Goal: Transaction & Acquisition: Purchase product/service

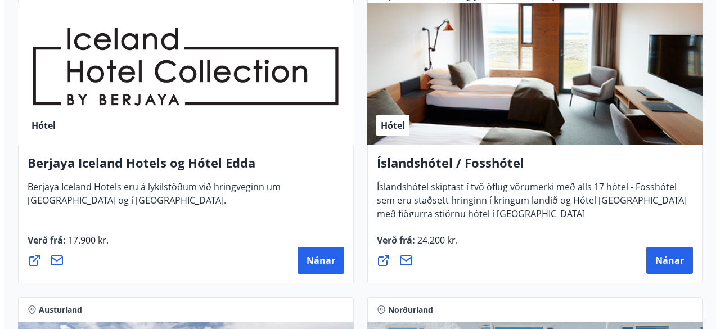
scroll to position [2126, 0]
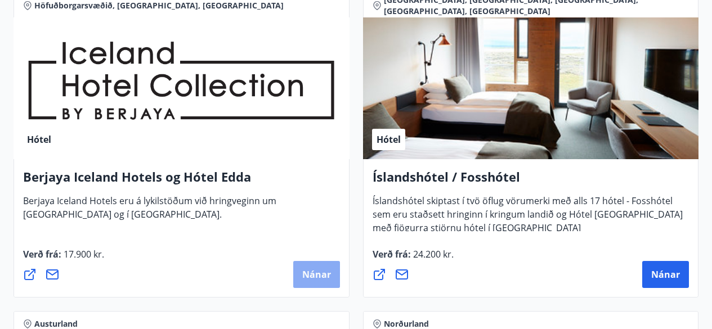
click at [325, 271] on span "Nánar" at bounding box center [316, 274] width 29 height 12
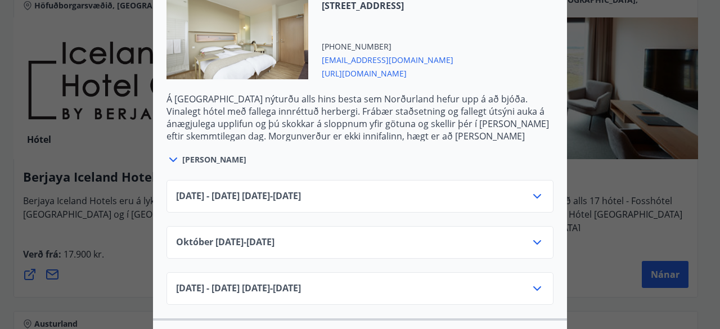
scroll to position [784, 0]
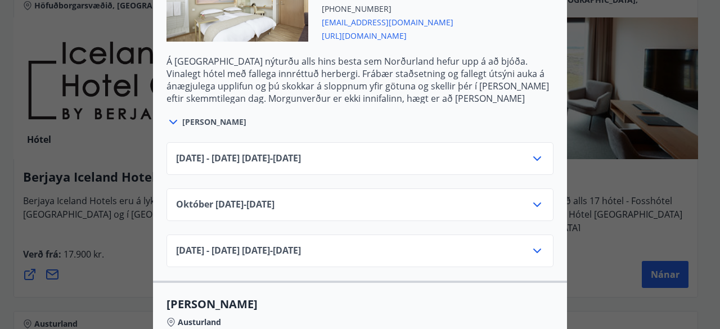
click at [531, 208] on icon at bounding box center [538, 205] width 14 height 14
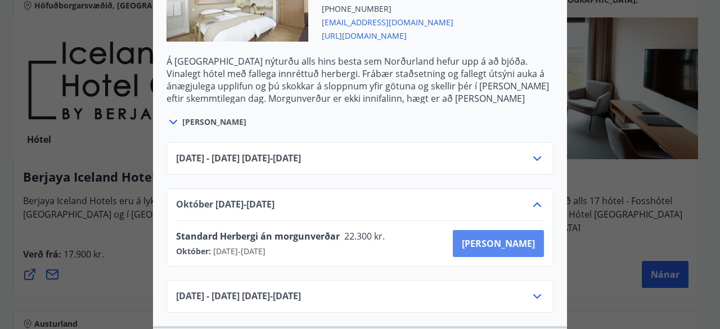
click at [518, 246] on span "[PERSON_NAME]" at bounding box center [498, 243] width 73 height 12
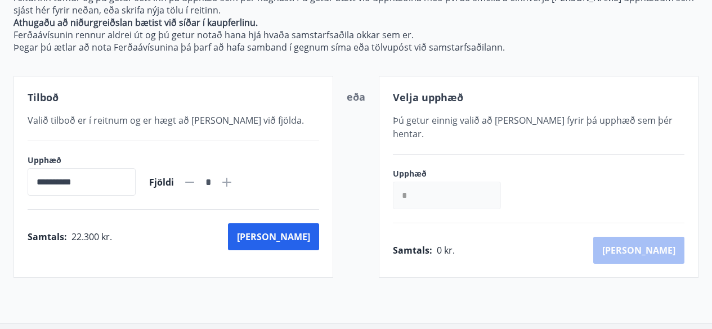
scroll to position [237, 0]
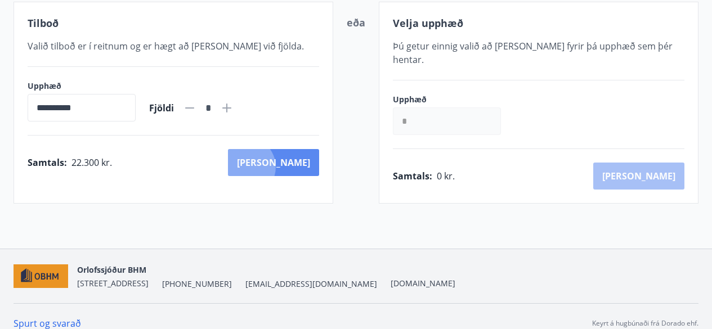
click at [295, 167] on button "Kaup" at bounding box center [273, 162] width 91 height 27
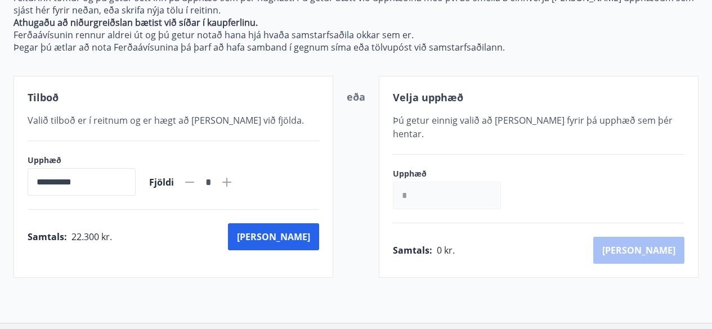
scroll to position [237, 0]
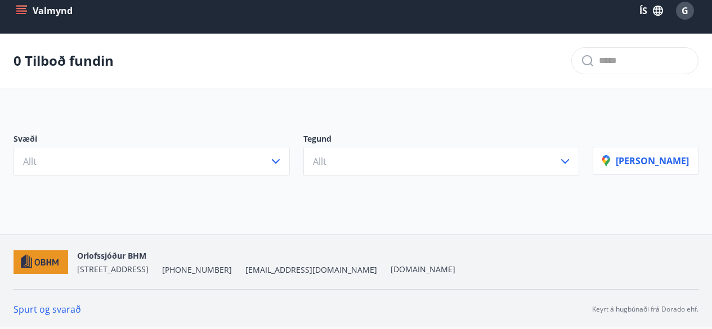
scroll to position [12, 0]
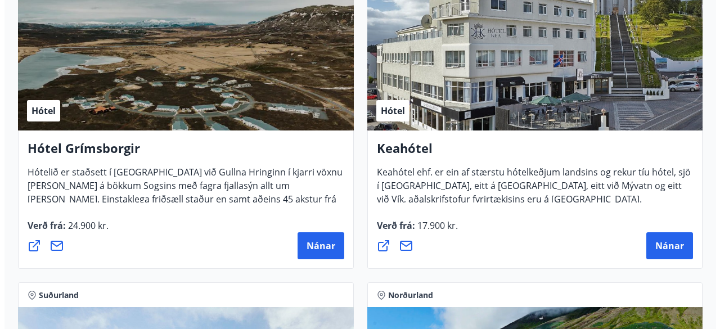
scroll to position [877, 0]
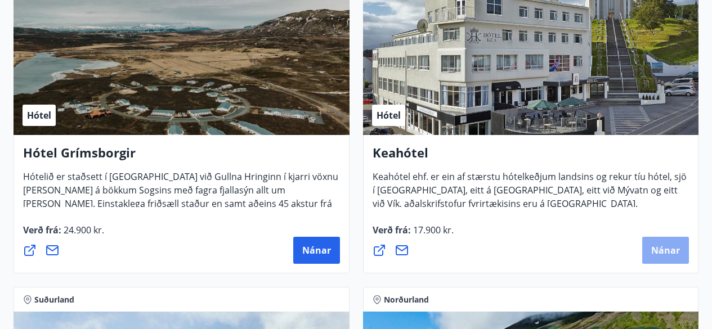
click at [651, 249] on button "Nánar" at bounding box center [665, 250] width 47 height 27
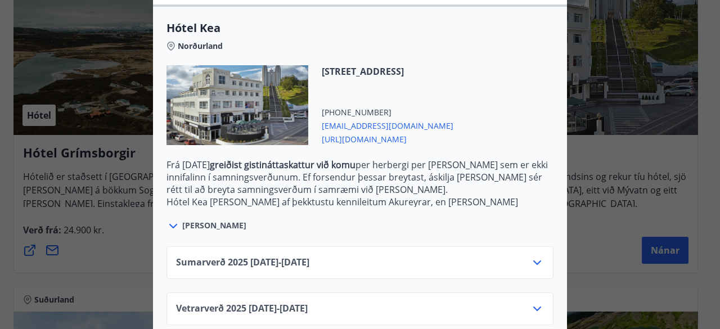
scroll to position [312, 0]
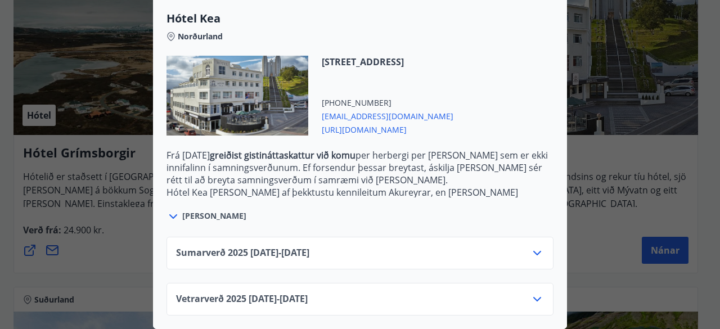
click at [526, 293] on div "Vetrarverð [PHONE_NUMBER][DATE] - [DATE]" at bounding box center [360, 304] width 368 height 23
click at [531, 293] on icon at bounding box center [538, 300] width 14 height 14
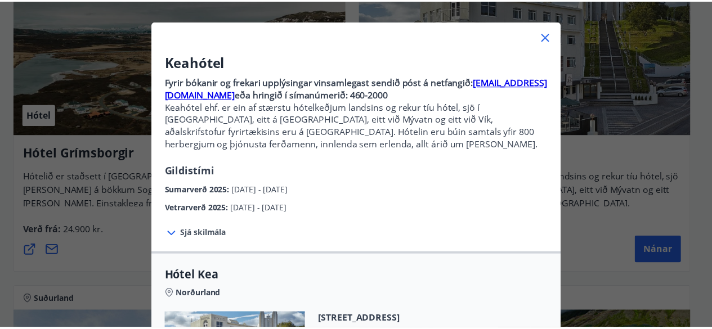
scroll to position [0, 0]
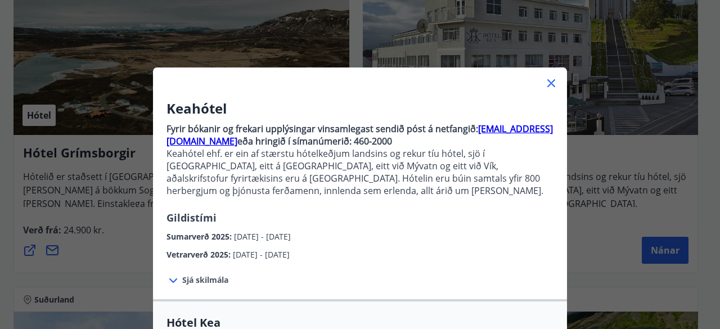
click at [549, 82] on icon at bounding box center [551, 83] width 8 height 8
